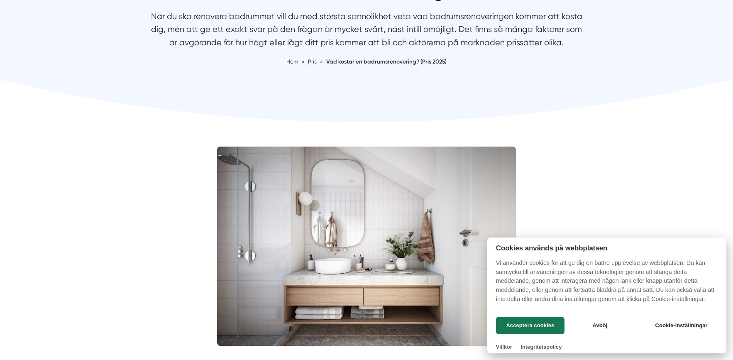
scroll to position [129, 0]
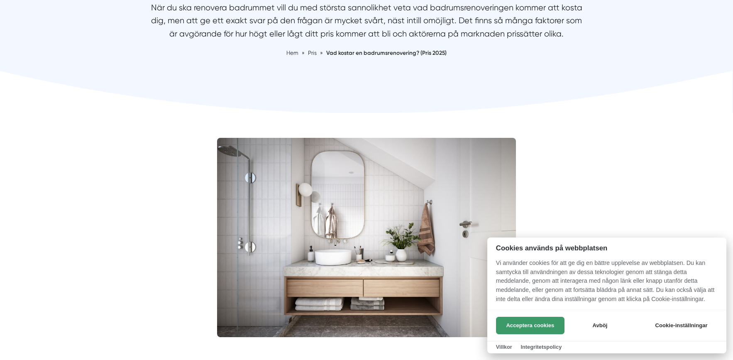
click at [531, 321] on button "Acceptera cookies" at bounding box center [530, 325] width 68 height 17
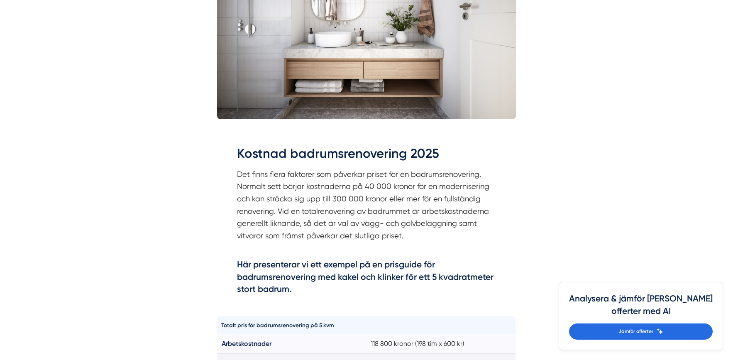
scroll to position [473, 0]
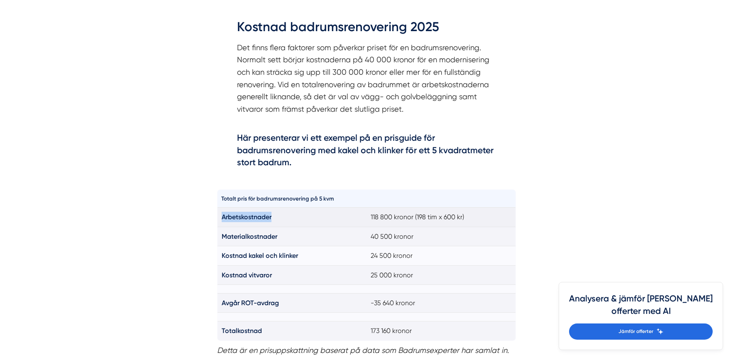
drag, startPoint x: 222, startPoint y: 216, endPoint x: 285, endPoint y: 220, distance: 64.0
click at [285, 220] on td "Arbetskostnader" at bounding box center [291, 216] width 149 height 19
click at [293, 214] on td "Arbetskostnader" at bounding box center [291, 216] width 149 height 19
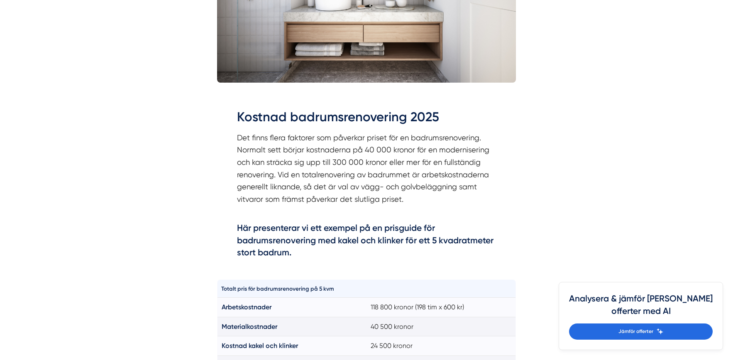
scroll to position [384, 0]
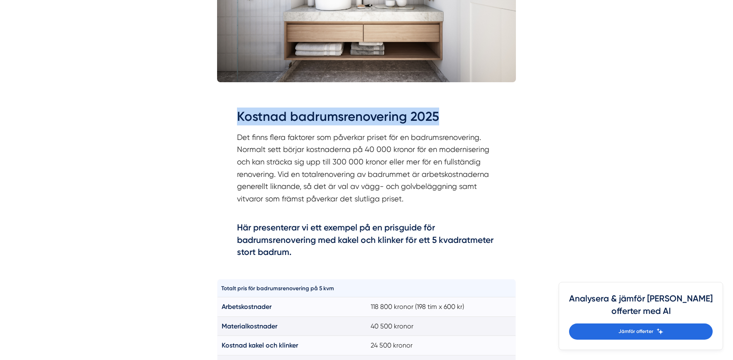
drag, startPoint x: 237, startPoint y: 114, endPoint x: 466, endPoint y: 125, distance: 228.9
click at [464, 124] on h2 "Kostnad badrumsrenovering 2025" at bounding box center [366, 118] width 259 height 23
click at [467, 125] on h2 "Kostnad badrumsrenovering 2025" at bounding box center [366, 118] width 259 height 23
drag, startPoint x: 238, startPoint y: 116, endPoint x: 465, endPoint y: 126, distance: 227.2
click at [465, 126] on h2 "Kostnad badrumsrenovering 2025" at bounding box center [366, 118] width 259 height 23
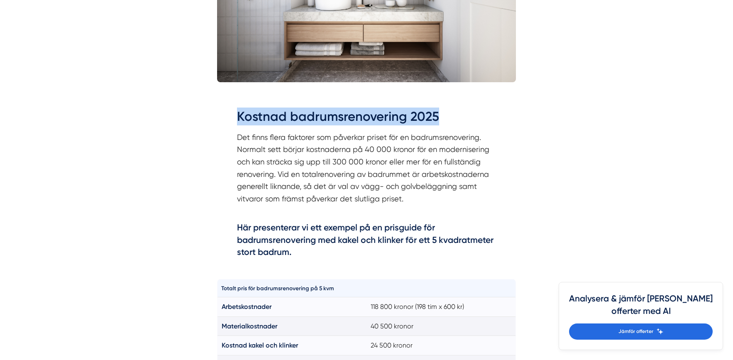
click at [465, 126] on h2 "Kostnad badrumsrenovering 2025" at bounding box center [366, 118] width 259 height 23
drag, startPoint x: 237, startPoint y: 115, endPoint x: 446, endPoint y: 122, distance: 208.4
click at [446, 122] on h2 "Kostnad badrumsrenovering 2025" at bounding box center [366, 118] width 259 height 23
drag, startPoint x: 237, startPoint y: 116, endPoint x: 453, endPoint y: 119, distance: 216.2
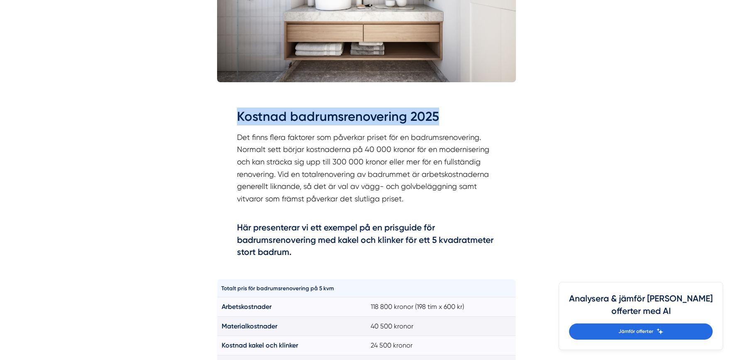
click at [453, 119] on h2 "Kostnad badrumsrenovering 2025" at bounding box center [366, 118] width 259 height 23
click at [454, 119] on h2 "Kostnad badrumsrenovering 2025" at bounding box center [366, 118] width 259 height 23
drag, startPoint x: 238, startPoint y: 116, endPoint x: 440, endPoint y: 125, distance: 202.7
click at [439, 125] on h2 "Kostnad badrumsrenovering 2025" at bounding box center [366, 118] width 259 height 23
click at [440, 125] on h2 "Kostnad badrumsrenovering 2025" at bounding box center [366, 118] width 259 height 23
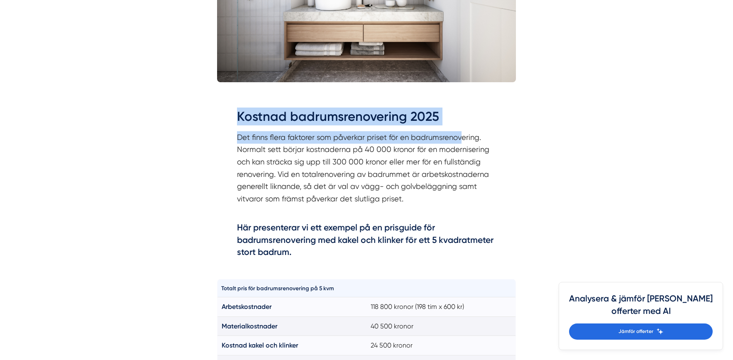
drag, startPoint x: 238, startPoint y: 113, endPoint x: 469, endPoint y: 132, distance: 232.3
click at [459, 132] on div "Kostnad badrumsrenovering 2025 Det finns flera faktorer som påverkar priset för…" at bounding box center [366, 183] width 259 height 153
click at [481, 120] on h2 "Kostnad badrumsrenovering 2025" at bounding box center [366, 118] width 259 height 23
